Goal: Communication & Community: Answer question/provide support

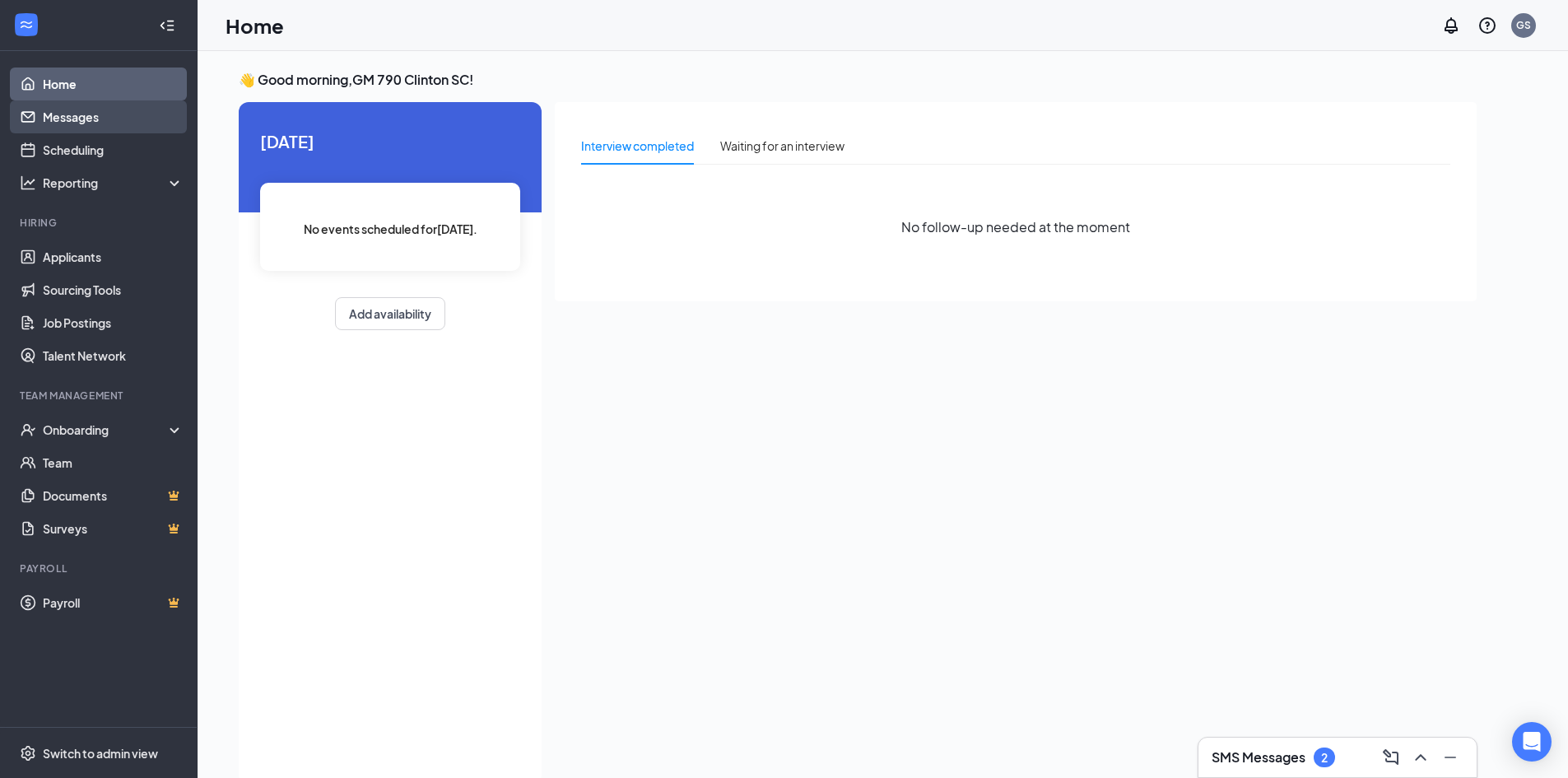
click at [80, 112] on link "Messages" at bounding box center [113, 117] width 141 height 33
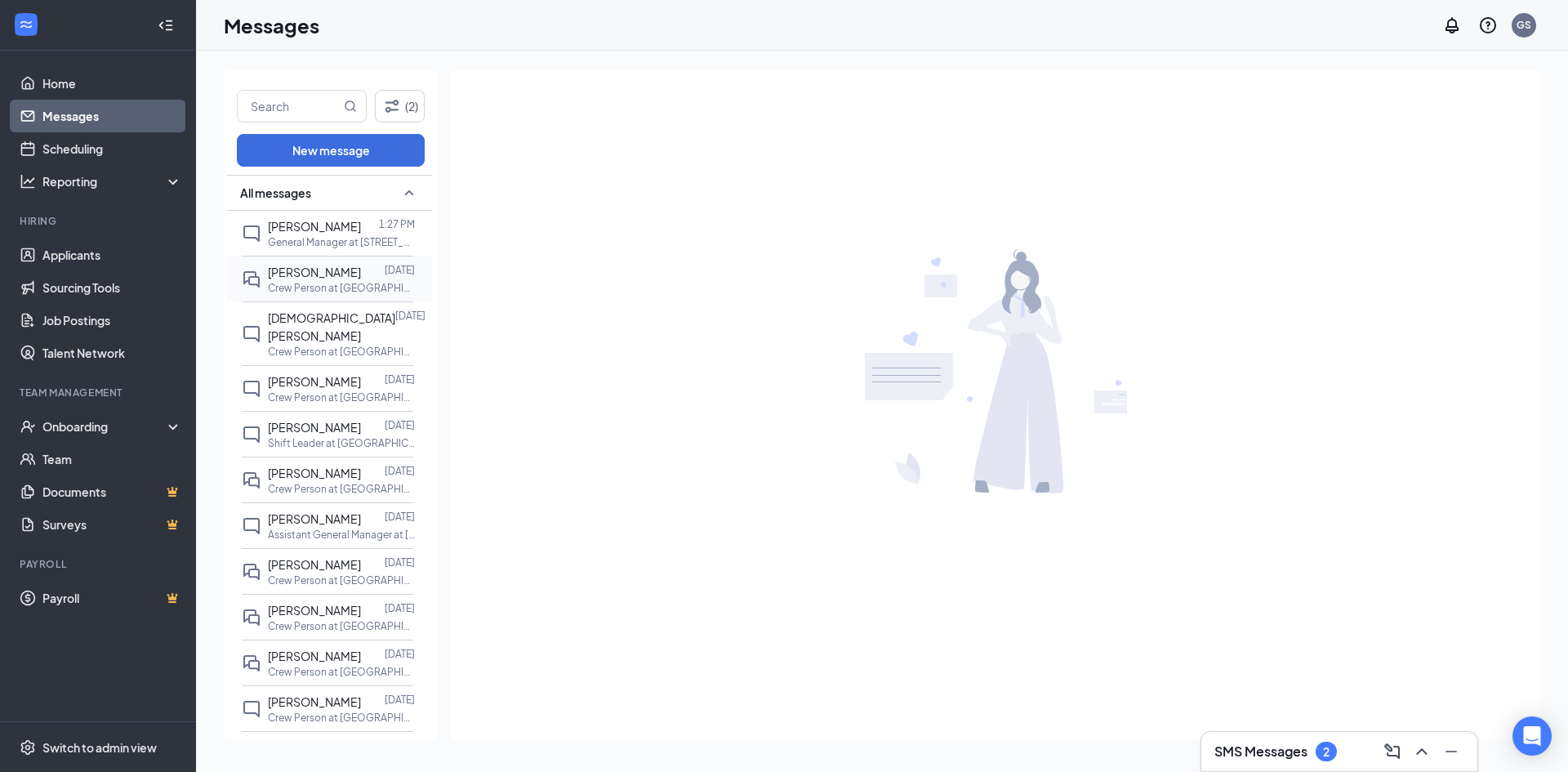
click at [361, 277] on div at bounding box center [373, 272] width 24 height 18
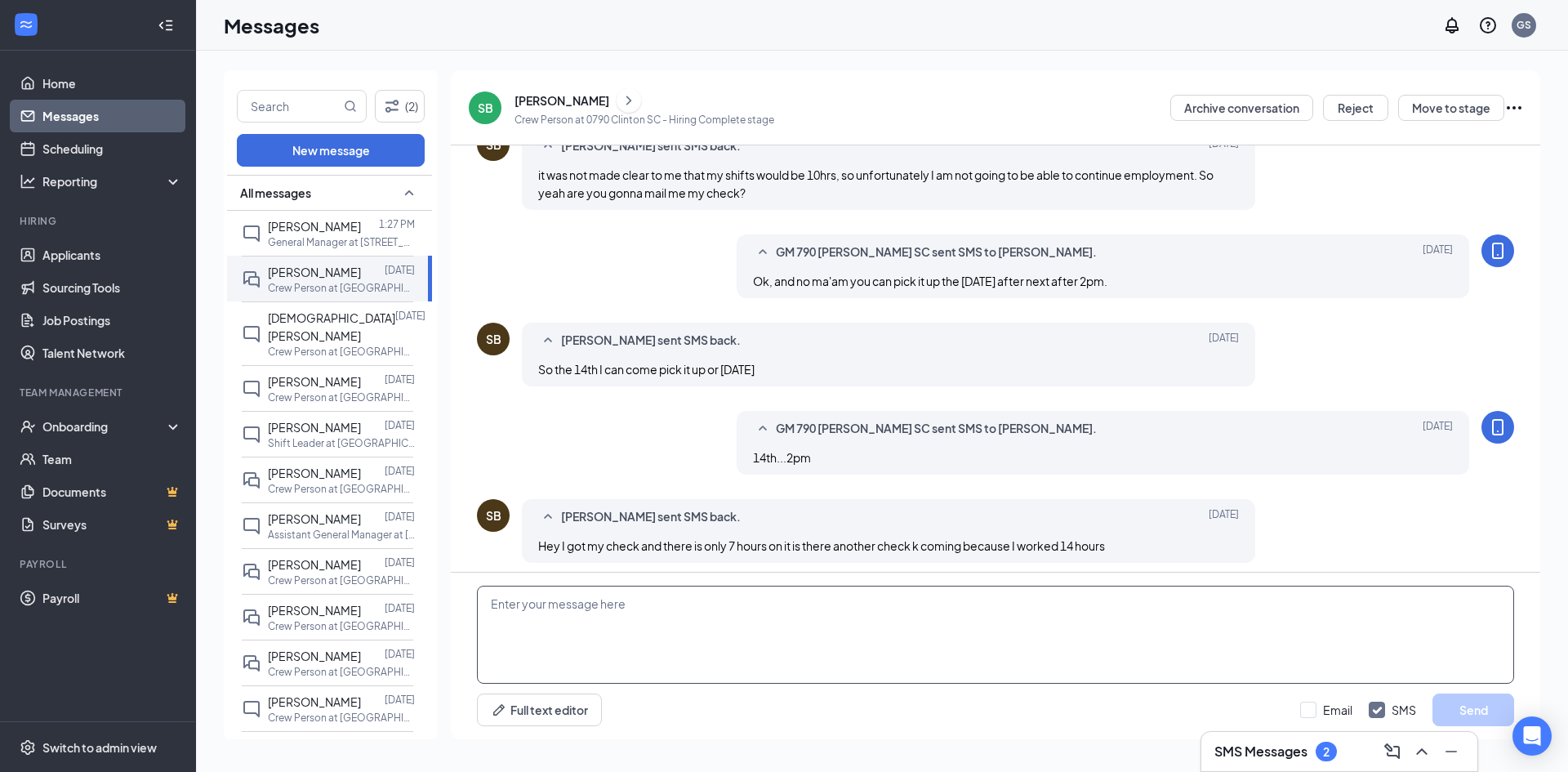
scroll to position [544, 0]
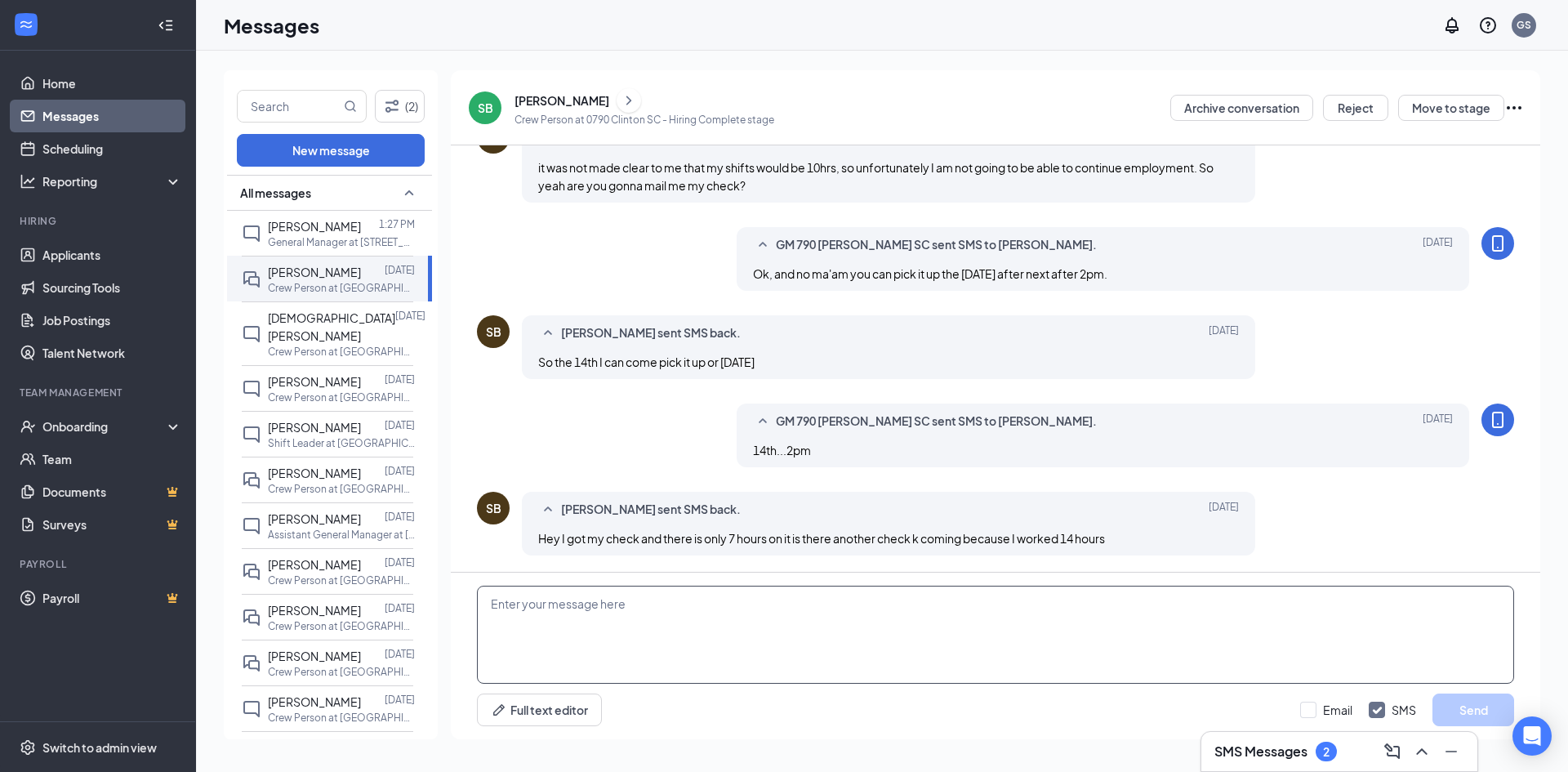
click at [744, 623] on textarea at bounding box center [995, 635] width 1037 height 98
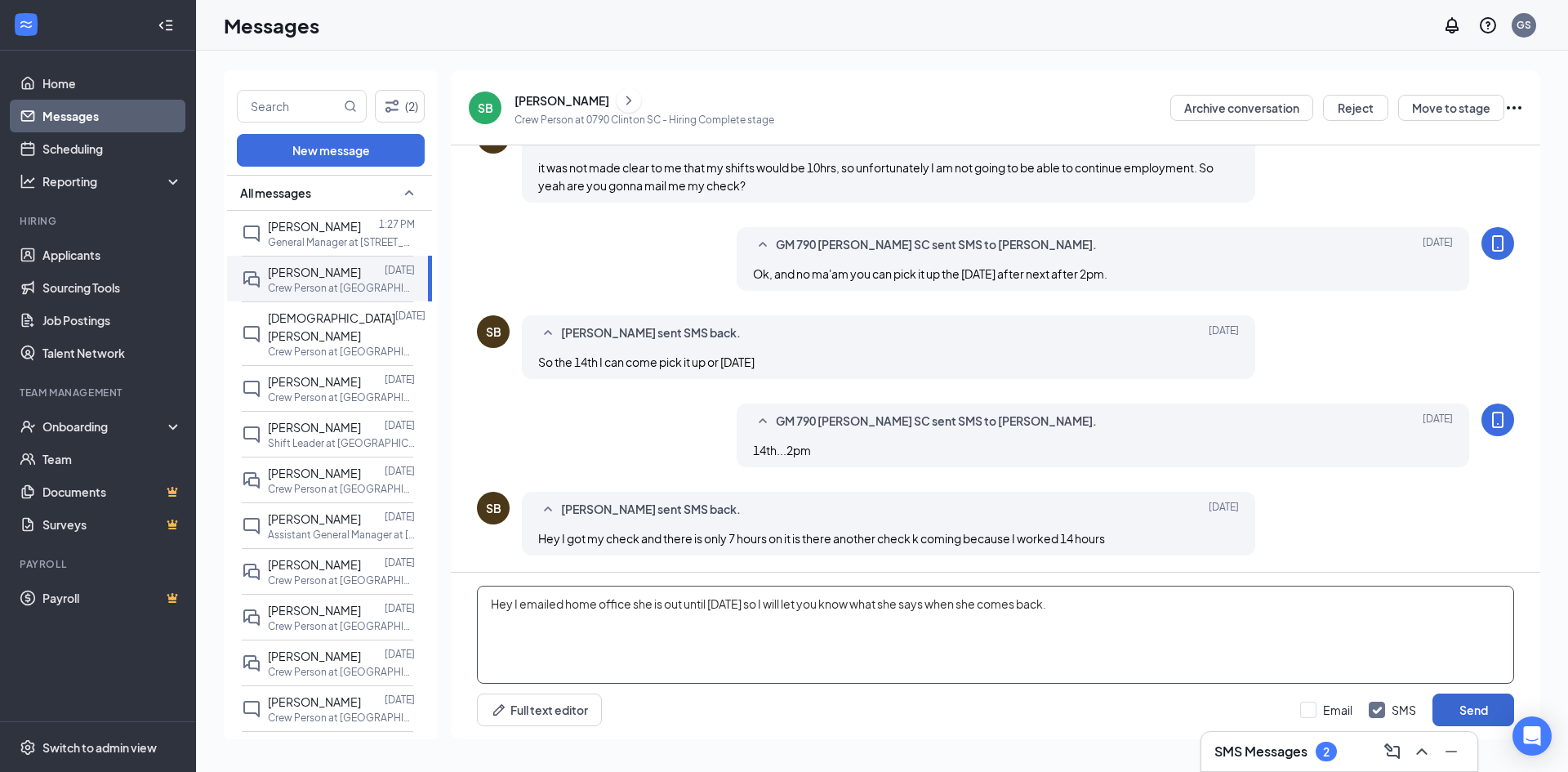
type textarea "Hey I emailed home office she is out until [DATE] so I will let you know what s…"
click at [1483, 705] on button "Send" at bounding box center [1474, 710] width 82 height 33
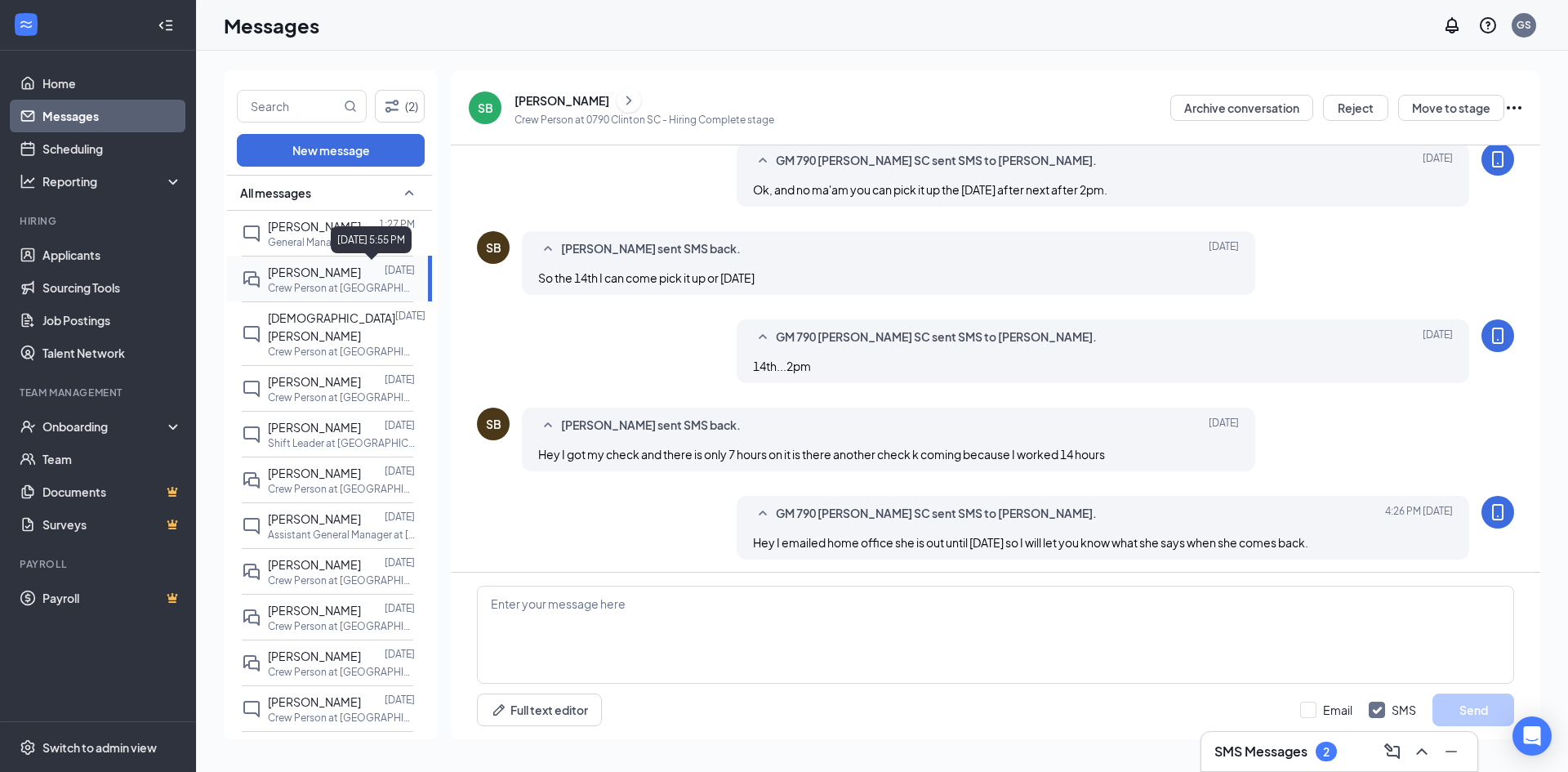
scroll to position [632, 0]
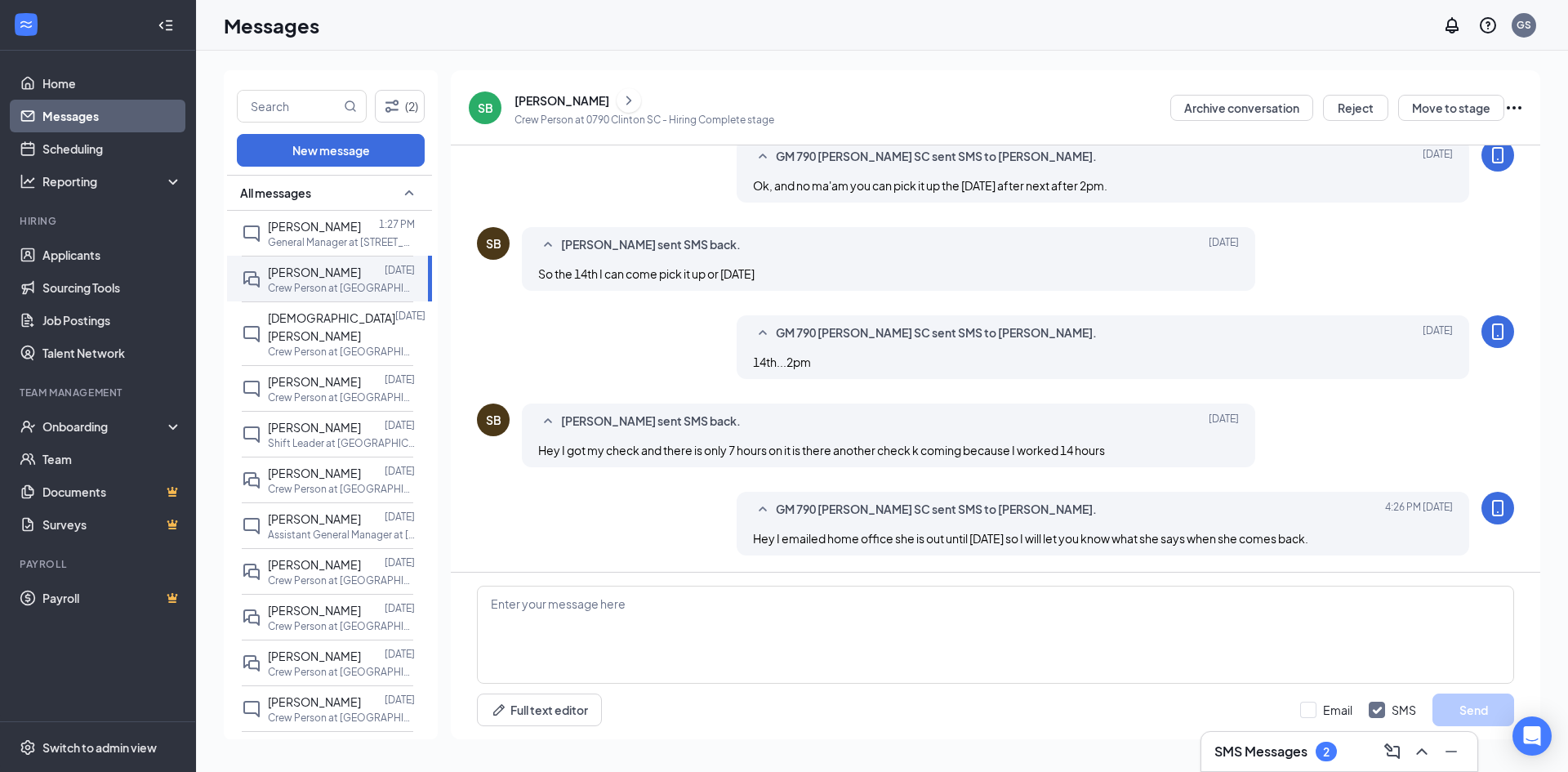
click at [1240, 743] on h3 "SMS Messages" at bounding box center [1260, 751] width 93 height 18
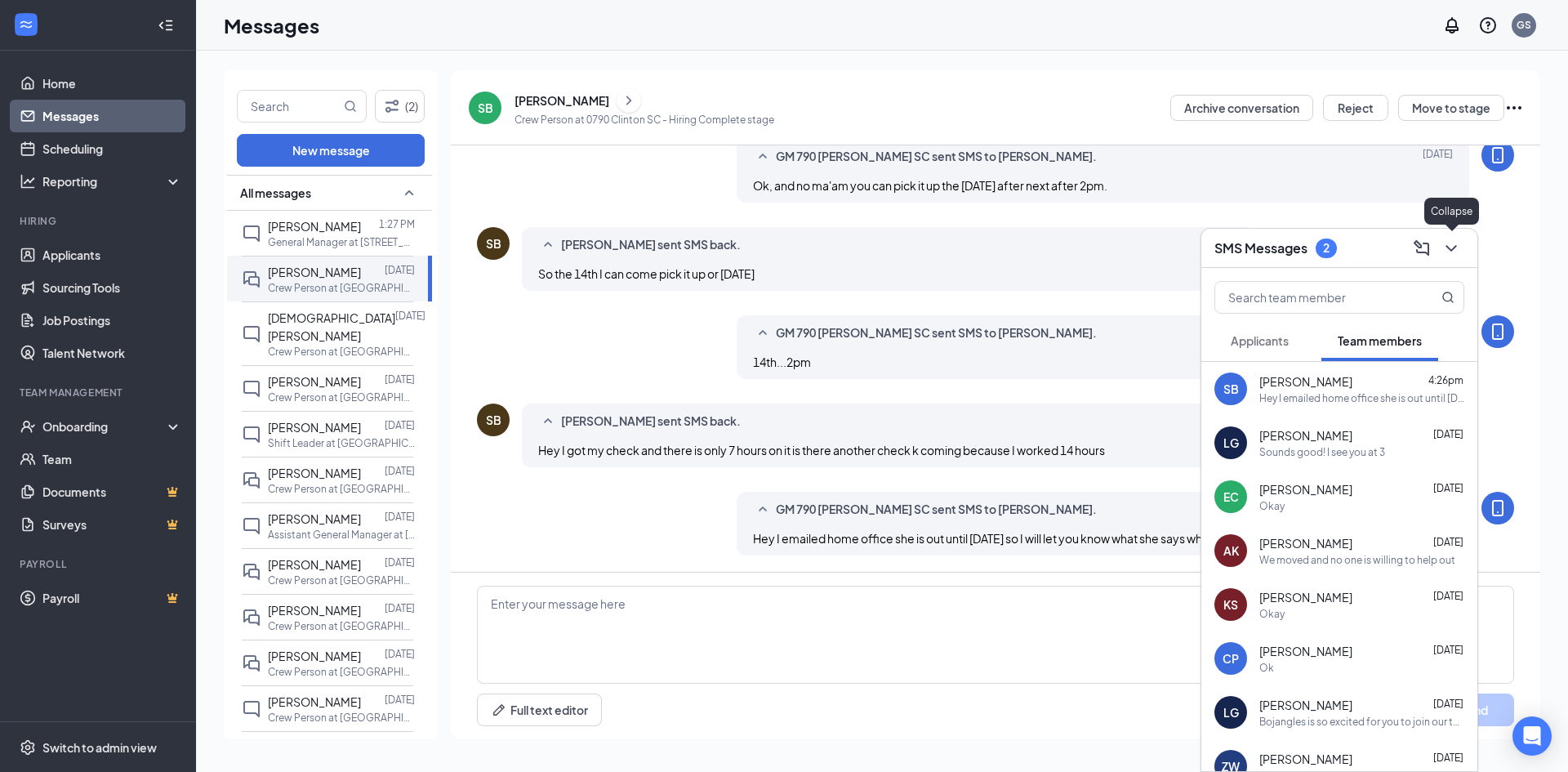
click at [1446, 246] on icon "ChevronDown" at bounding box center [1450, 248] width 11 height 6
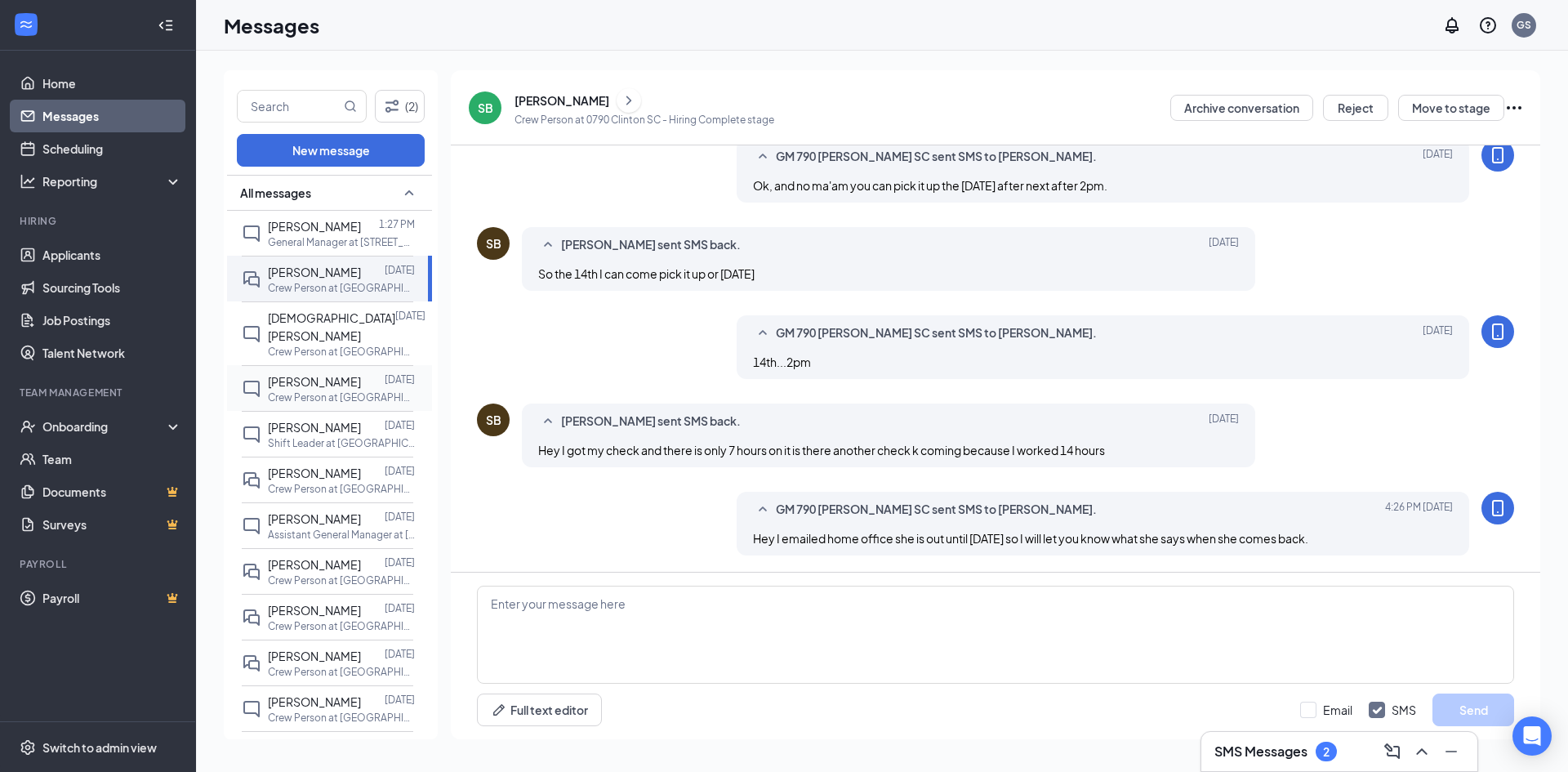
click at [313, 390] on p "Crew Person at [GEOGRAPHIC_DATA]" at bounding box center [341, 398] width 147 height 14
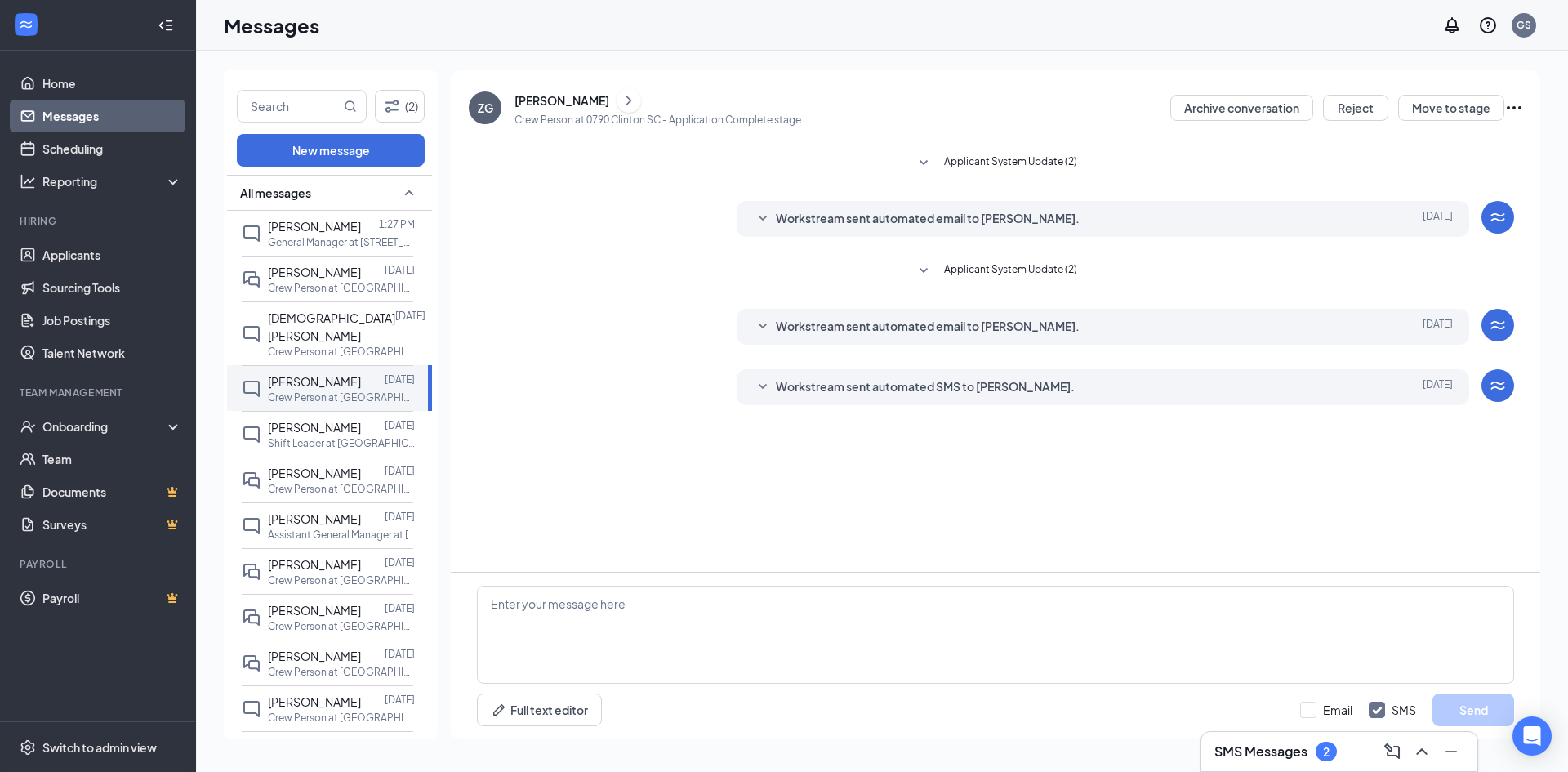
click at [562, 104] on div "[PERSON_NAME]" at bounding box center [562, 101] width 94 height 16
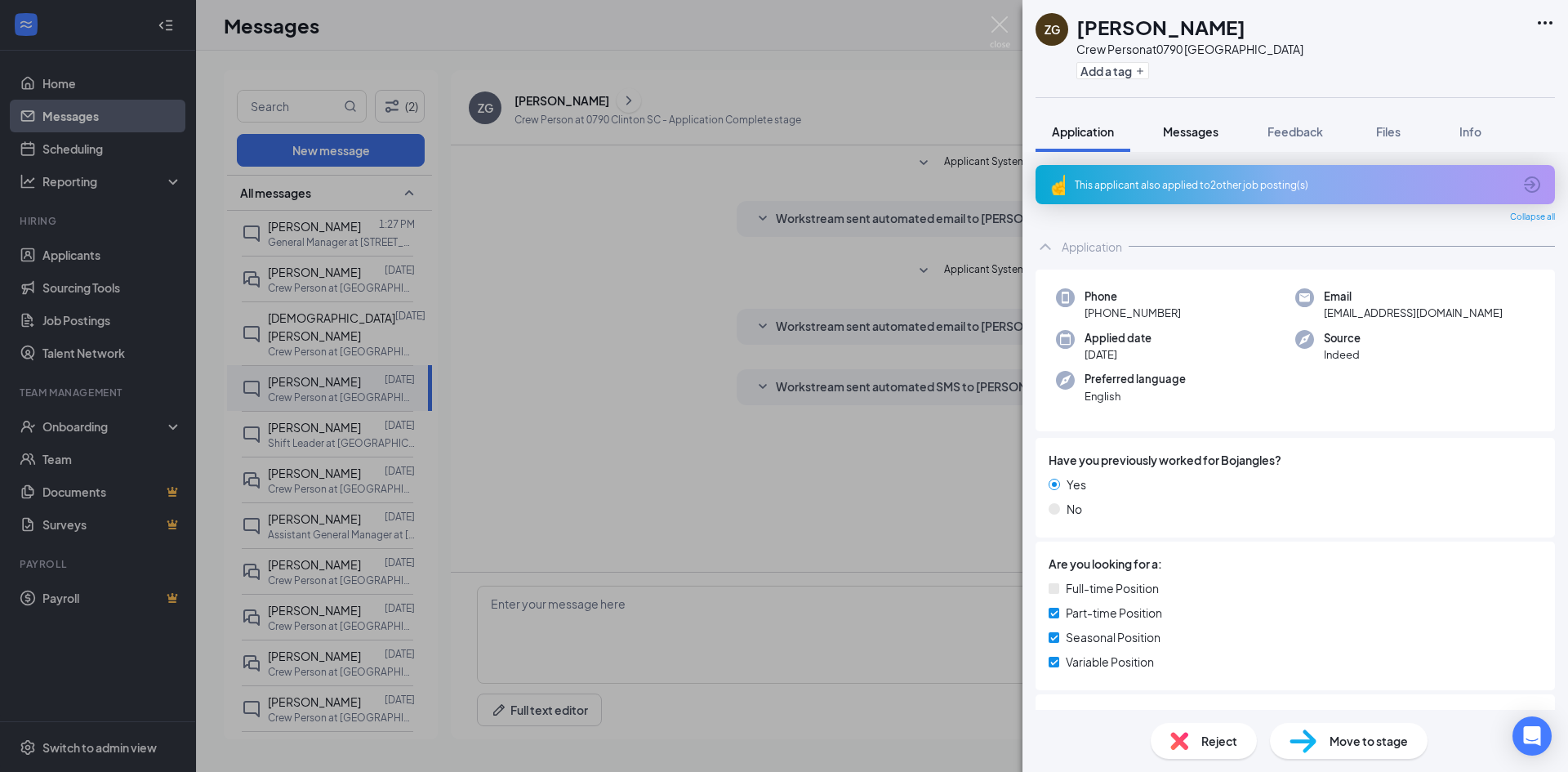
click at [1186, 128] on span "Messages" at bounding box center [1190, 131] width 55 height 14
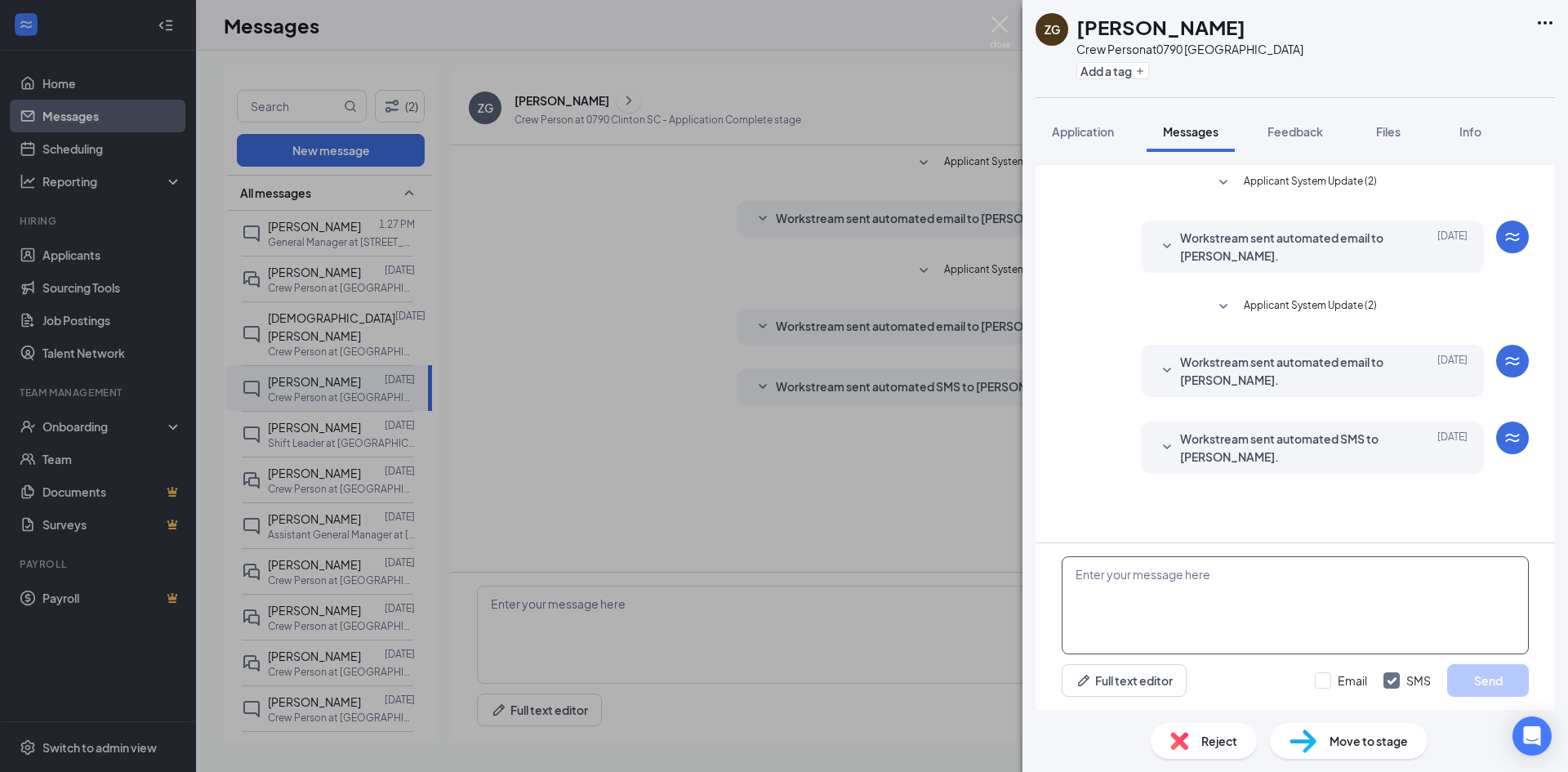
click at [1213, 598] on textarea at bounding box center [1295, 605] width 467 height 98
type textarea "Hey [PERSON_NAME] what [PERSON_NAME] did you work at and when"
click at [1474, 678] on button "Send" at bounding box center [1488, 680] width 82 height 33
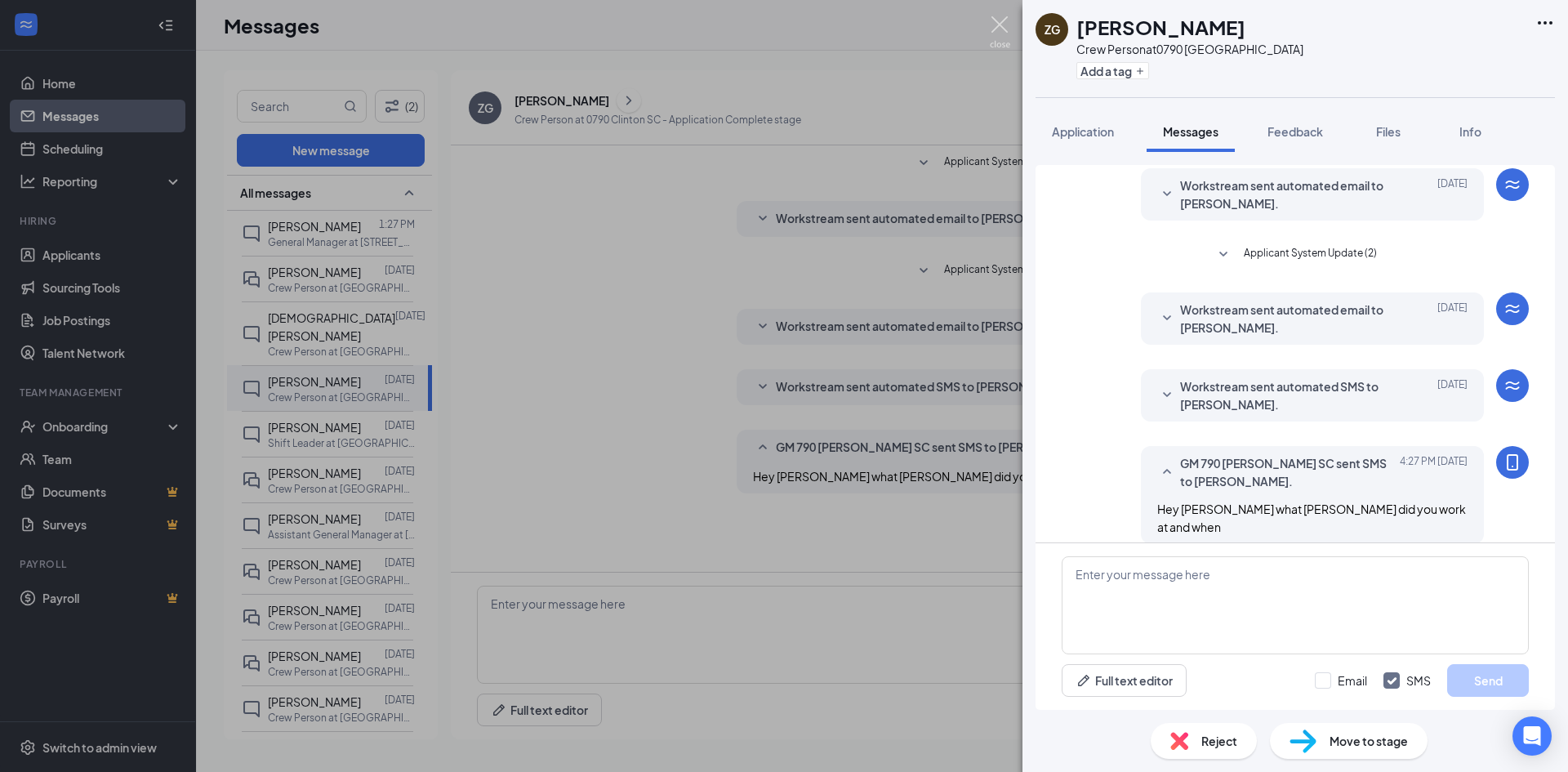
click at [999, 28] on img at bounding box center [999, 32] width 21 height 32
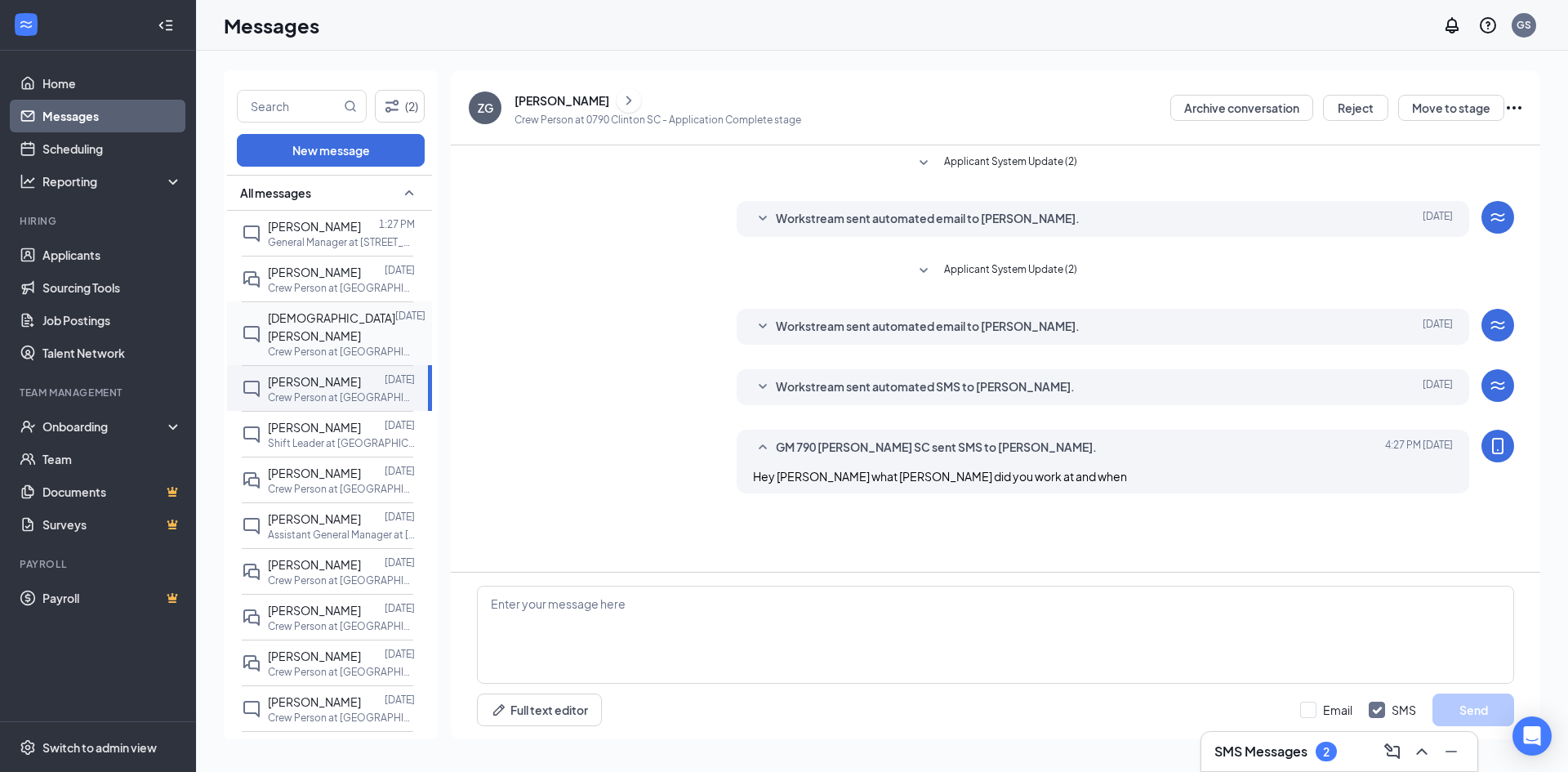
click at [302, 320] on span "[DEMOGRAPHIC_DATA][PERSON_NAME]" at bounding box center [331, 326] width 127 height 33
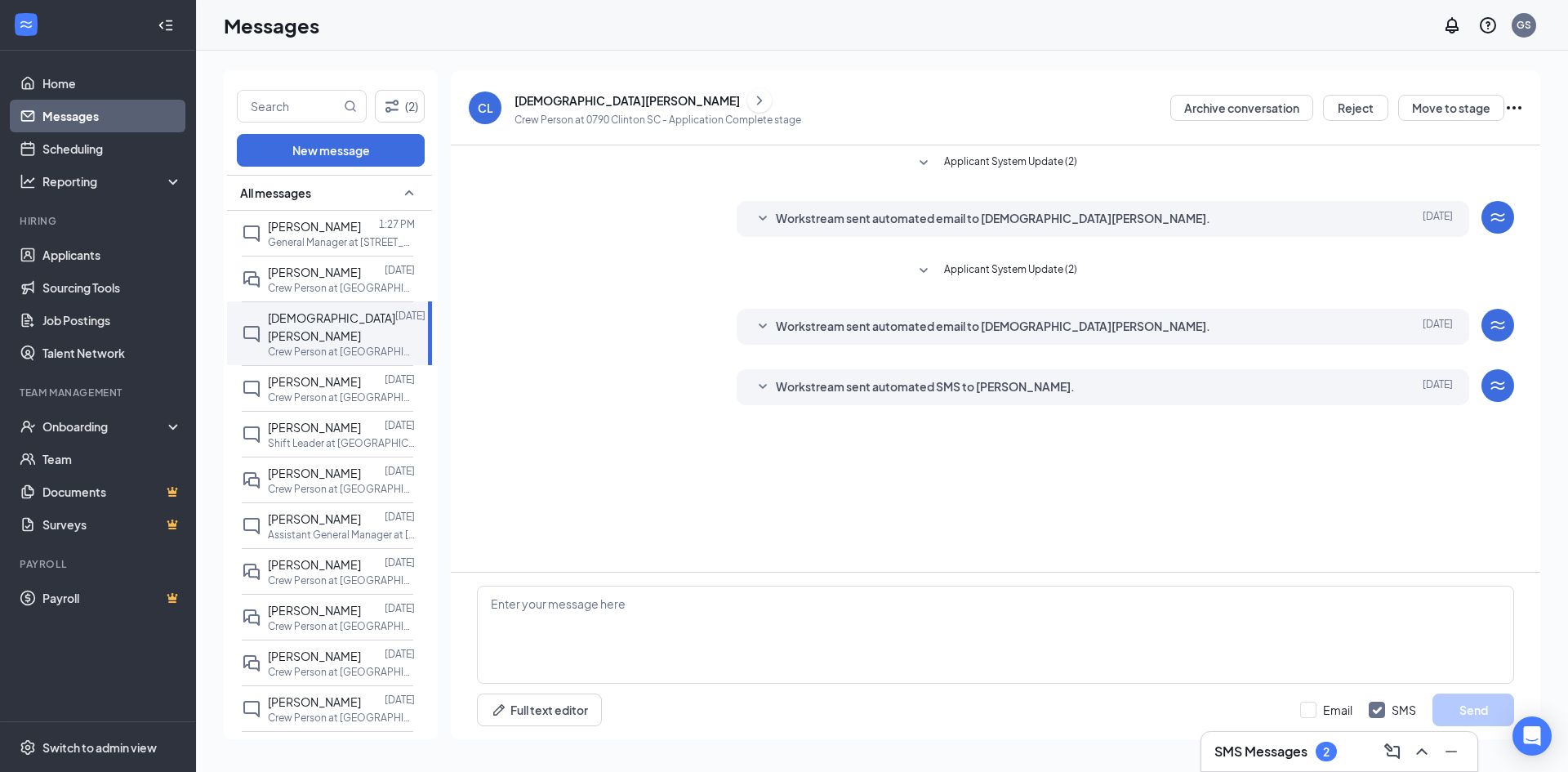
click at [553, 103] on div "[DEMOGRAPHIC_DATA][PERSON_NAME]" at bounding box center [627, 101] width 226 height 16
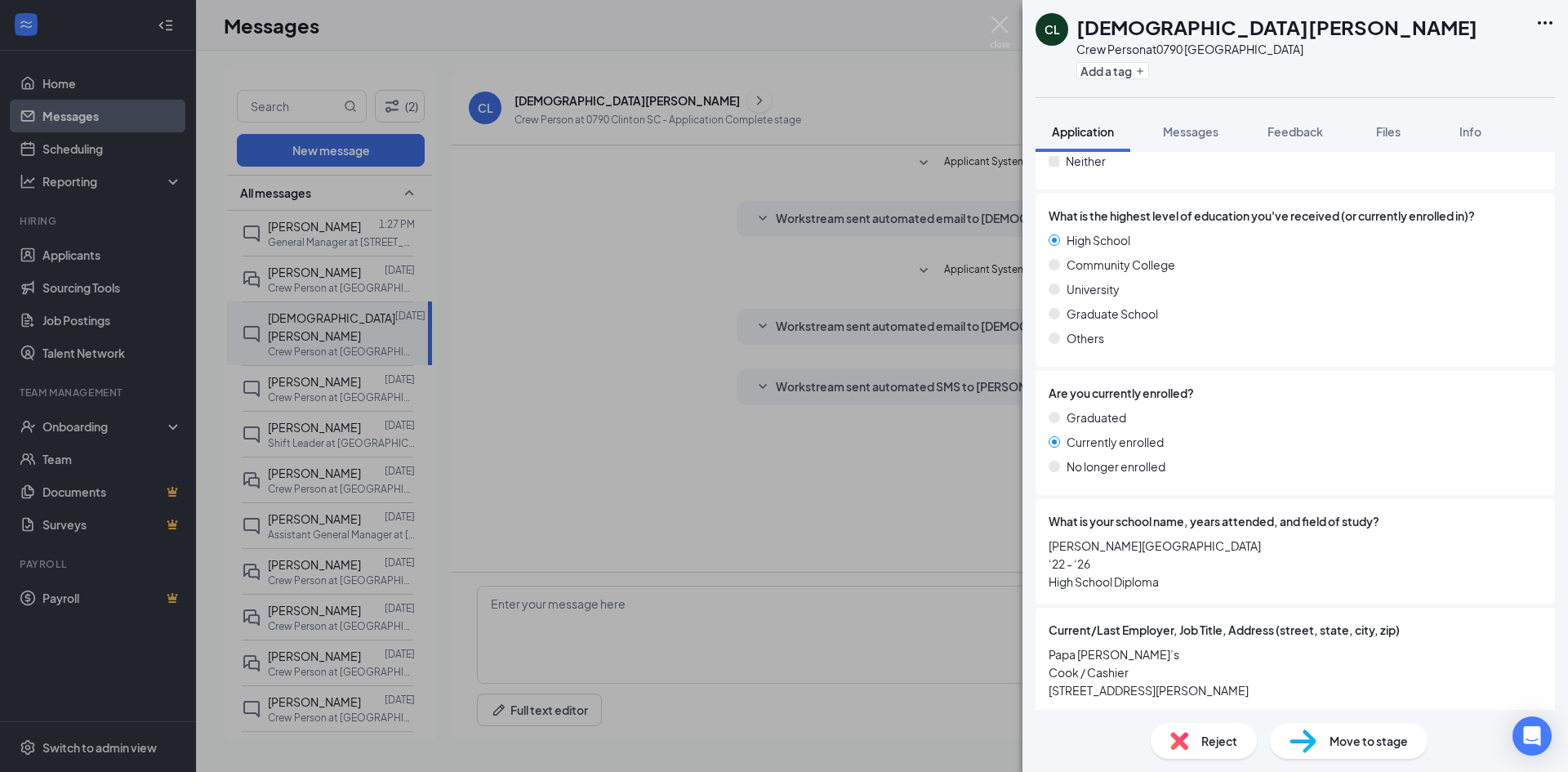
scroll to position [1232, 0]
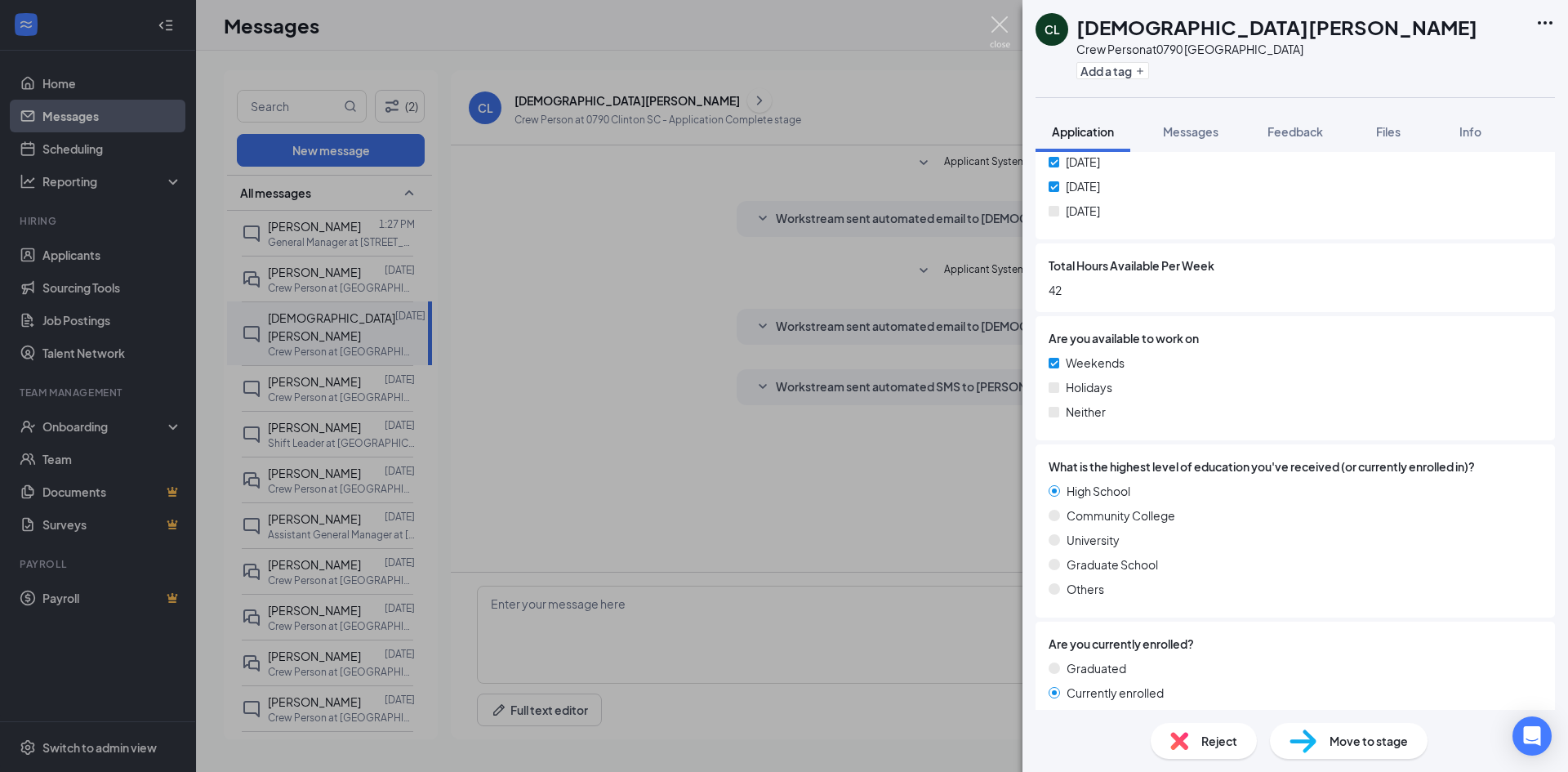
click at [997, 24] on img at bounding box center [999, 32] width 21 height 32
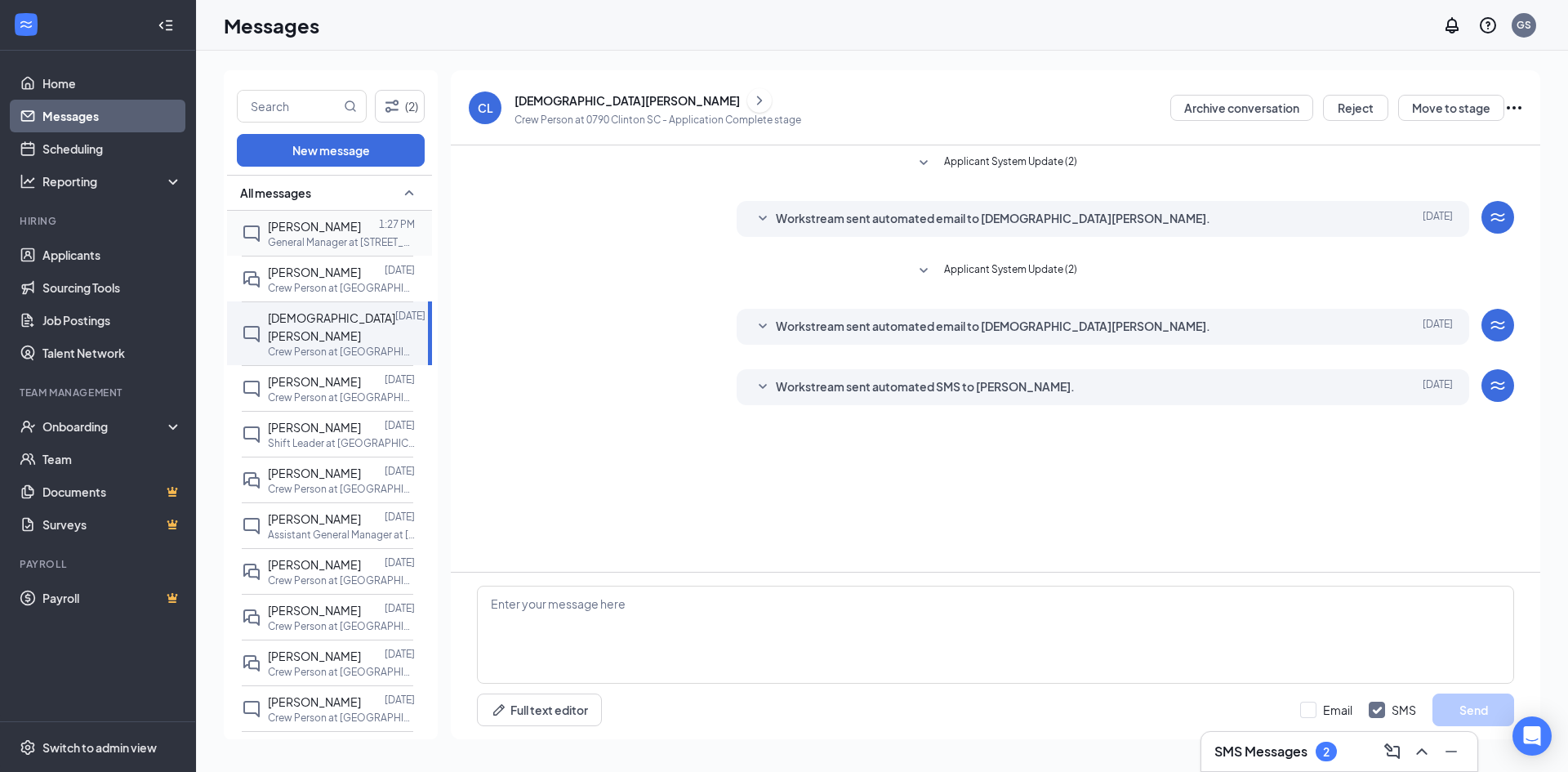
click at [279, 238] on p "General Manager at [STREET_ADDRESS]" at bounding box center [341, 242] width 147 height 14
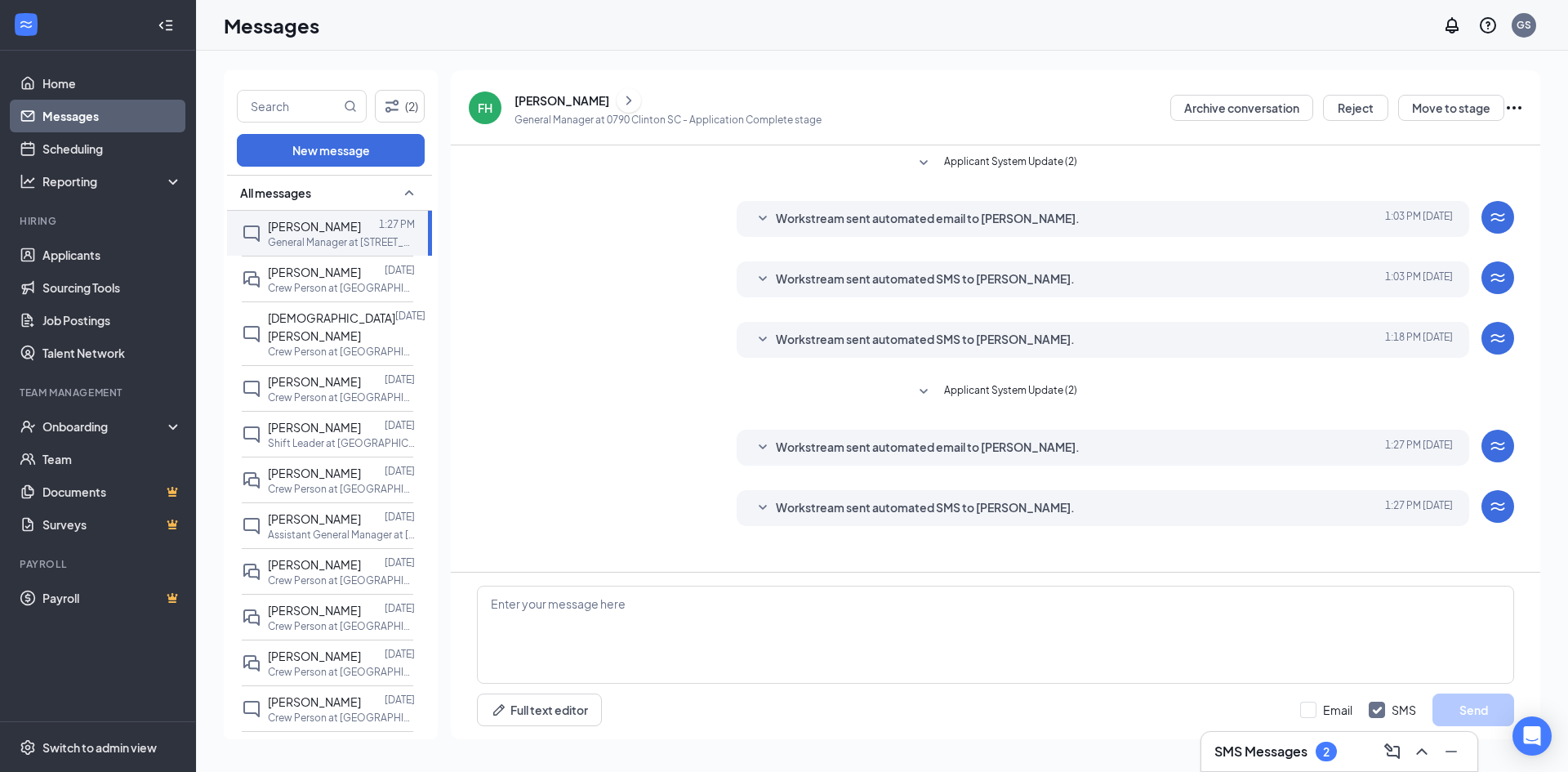
click at [544, 101] on div "[PERSON_NAME]" at bounding box center [562, 101] width 94 height 16
